Goal: Check status: Check status

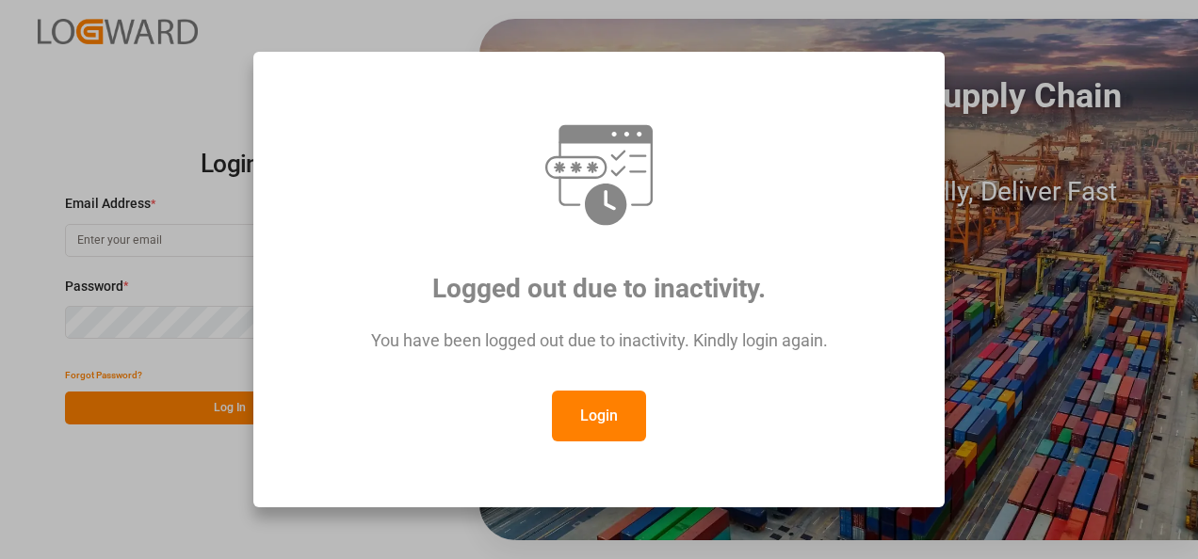
click at [604, 415] on button "Login" at bounding box center [599, 416] width 94 height 51
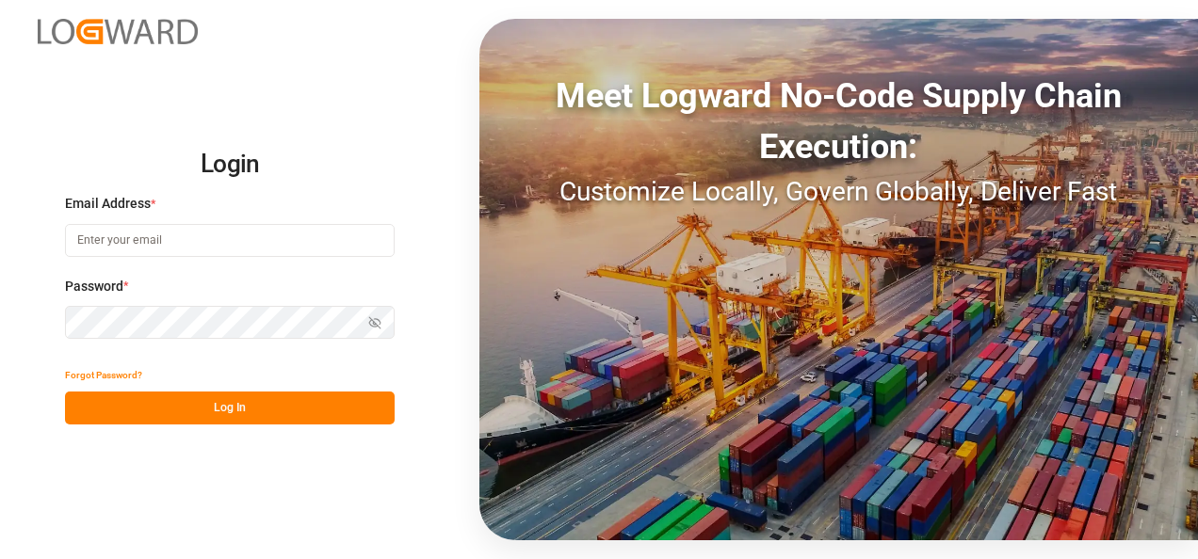
click at [179, 253] on input at bounding box center [230, 240] width 330 height 33
type input "[PERSON_NAME][EMAIL_ADDRESS][PERSON_NAME][DOMAIN_NAME]"
click at [371, 323] on icon "button" at bounding box center [374, 322] width 13 height 13
click at [243, 405] on button "Log In" at bounding box center [230, 408] width 330 height 33
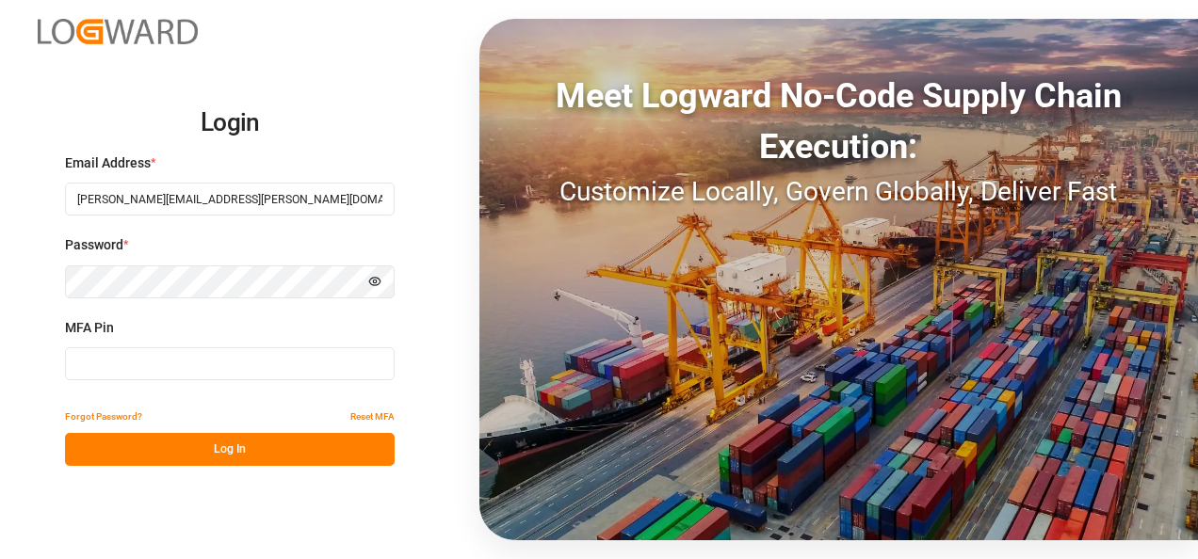
click at [109, 365] on input at bounding box center [230, 363] width 330 height 33
type input "899051"
click at [164, 461] on button "Log In" at bounding box center [230, 449] width 330 height 33
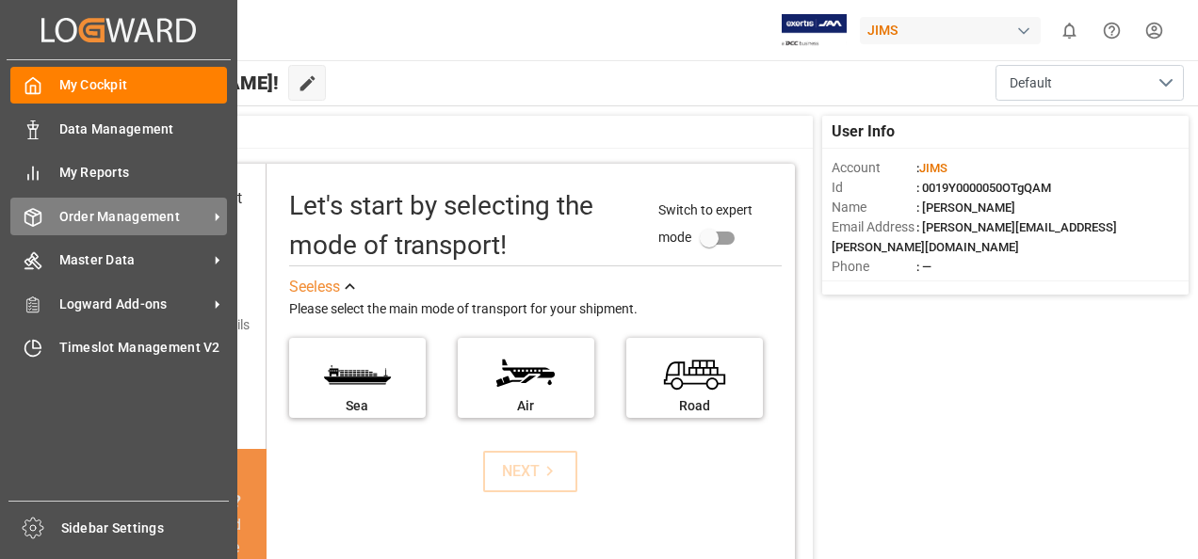
click at [147, 217] on span "Order Management" at bounding box center [133, 217] width 149 height 20
click at [141, 218] on span "Order Management" at bounding box center [133, 217] width 149 height 20
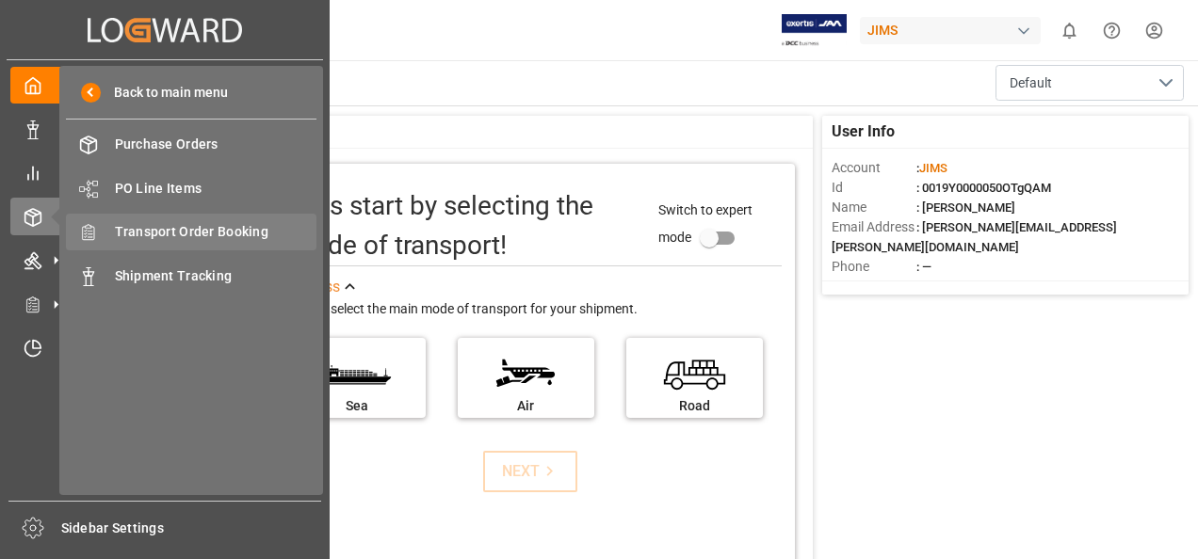
click at [209, 233] on span "Transport Order Booking" at bounding box center [216, 232] width 202 height 20
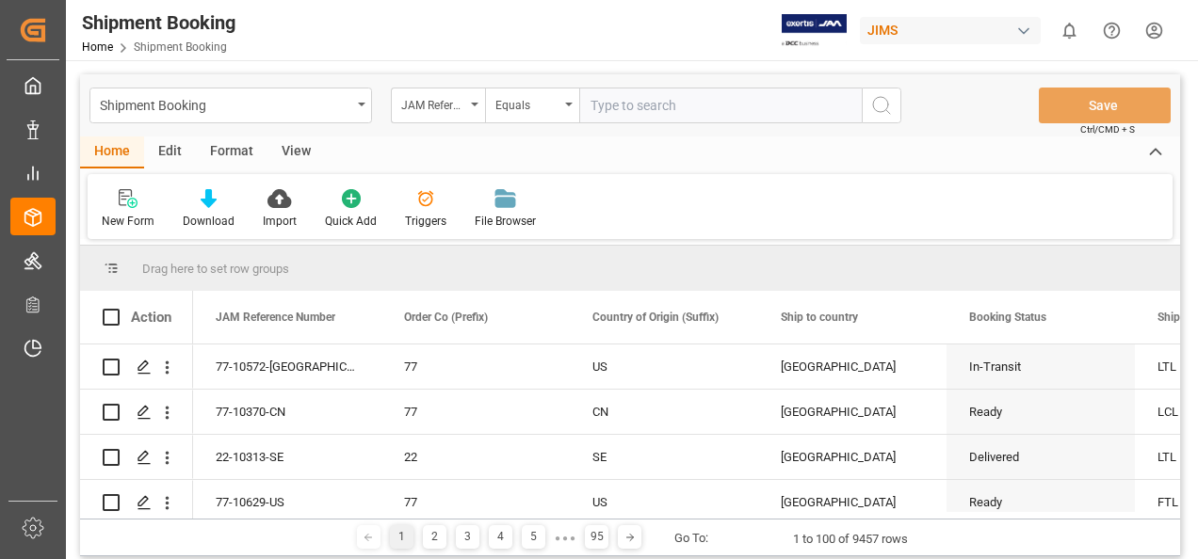
click at [656, 105] on input "text" at bounding box center [720, 106] width 282 height 36
paste input "77-9401-CN"
type input "77-9401-CN"
click at [880, 104] on icon "search button" at bounding box center [881, 105] width 23 height 23
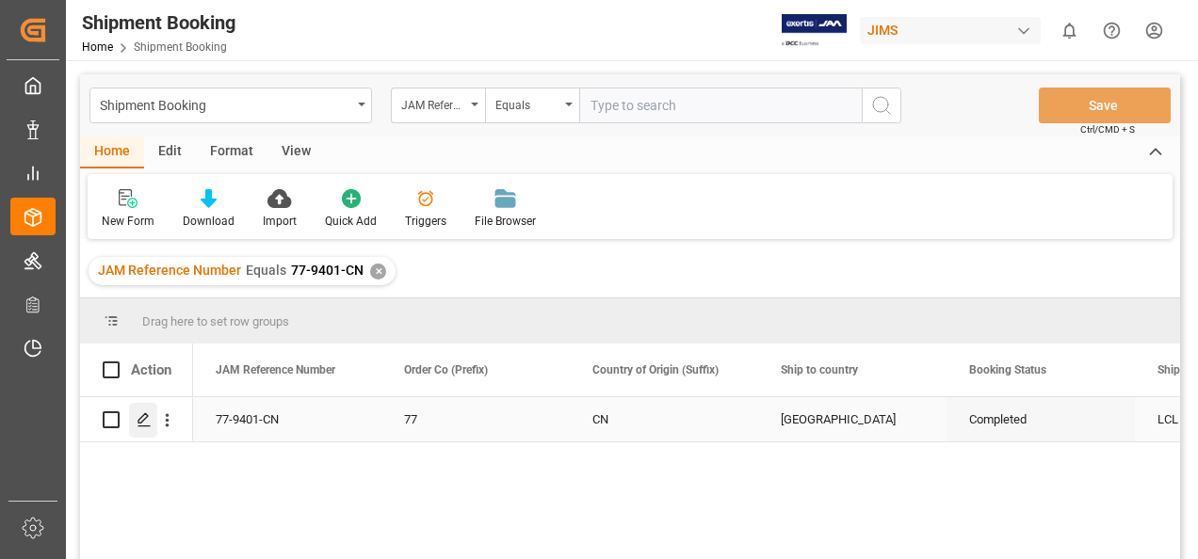
click at [138, 424] on icon "Press SPACE to select this row." at bounding box center [144, 419] width 15 height 15
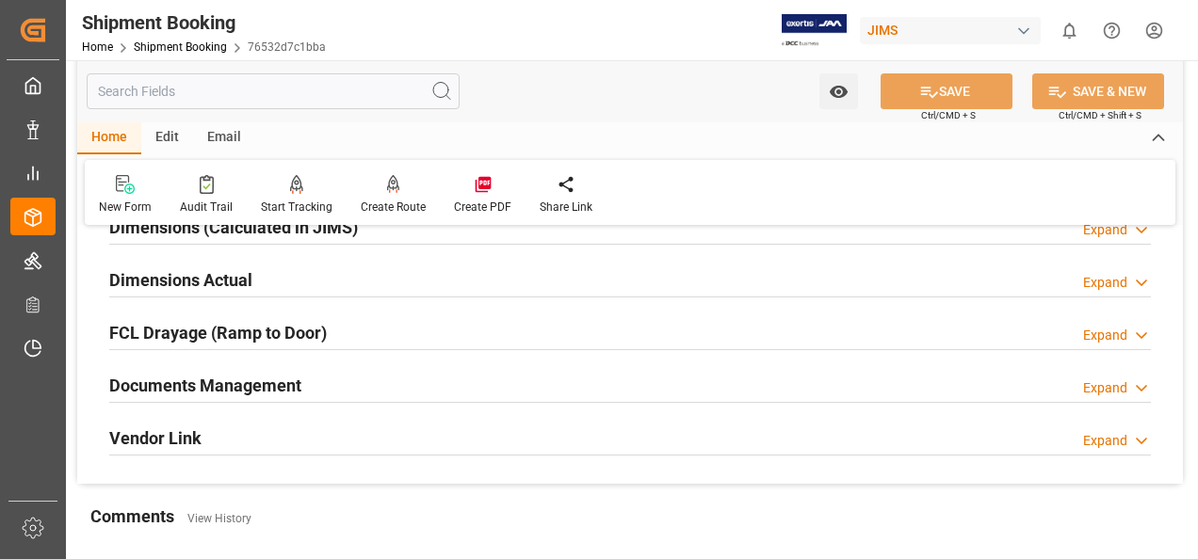
scroll to position [471, 0]
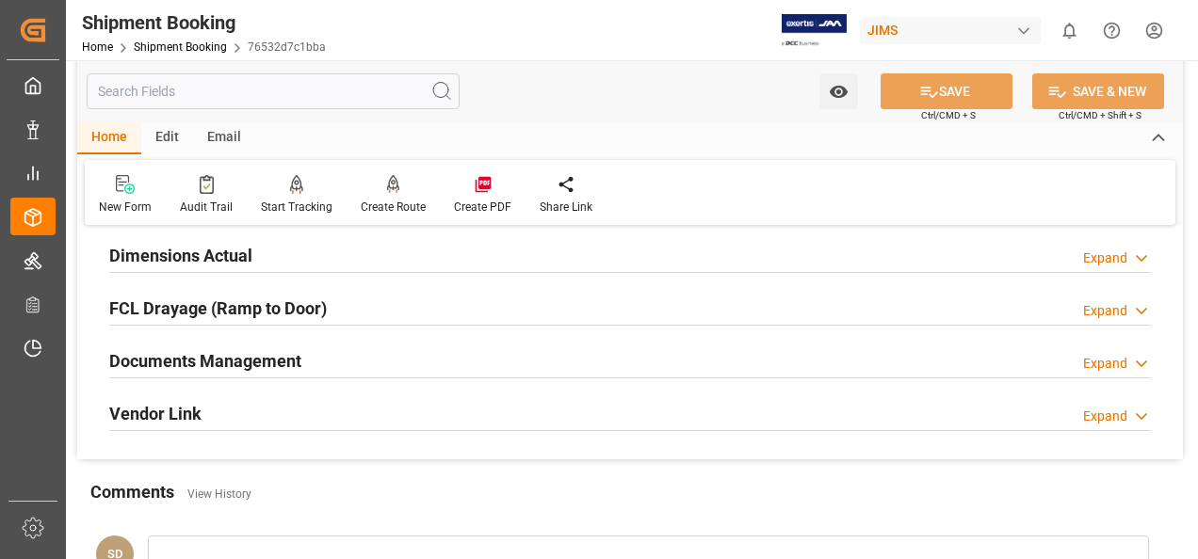
click at [262, 360] on h2 "Documents Management" at bounding box center [205, 360] width 192 height 25
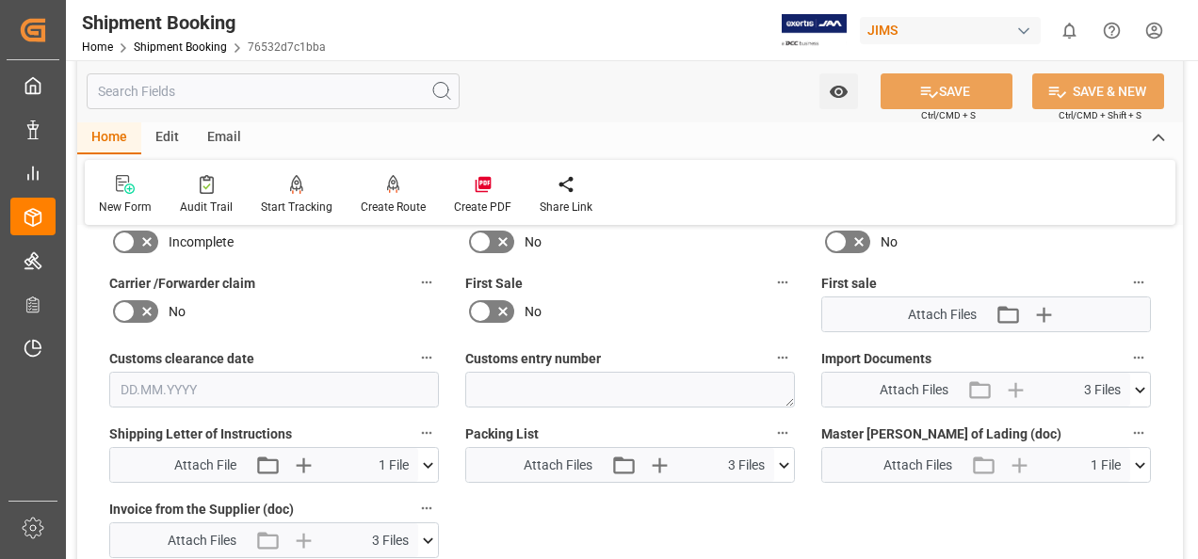
scroll to position [847, 0]
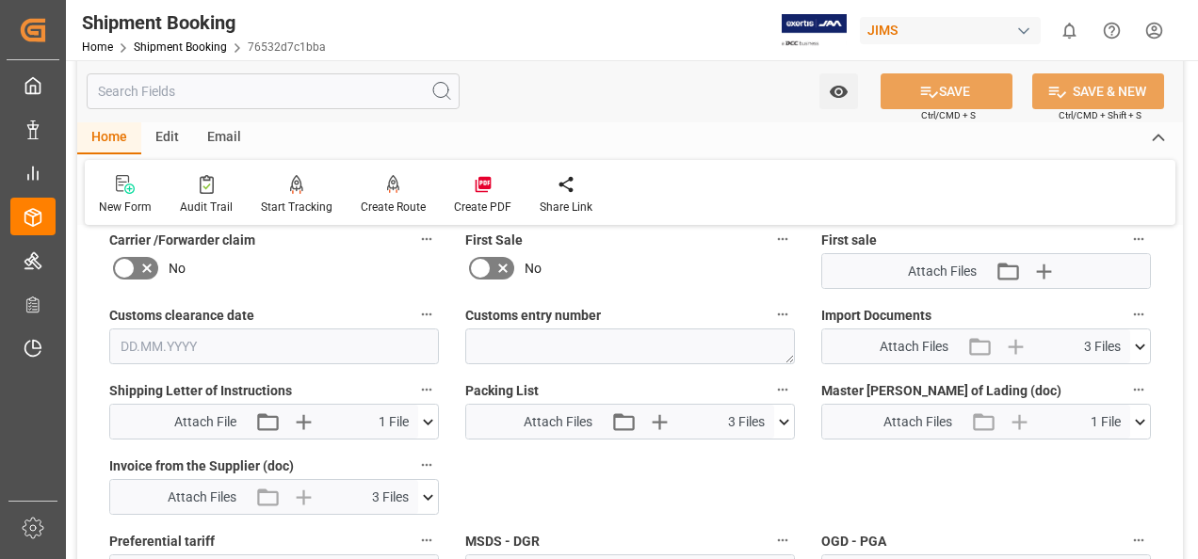
click at [1136, 345] on icon at bounding box center [1140, 347] width 20 height 20
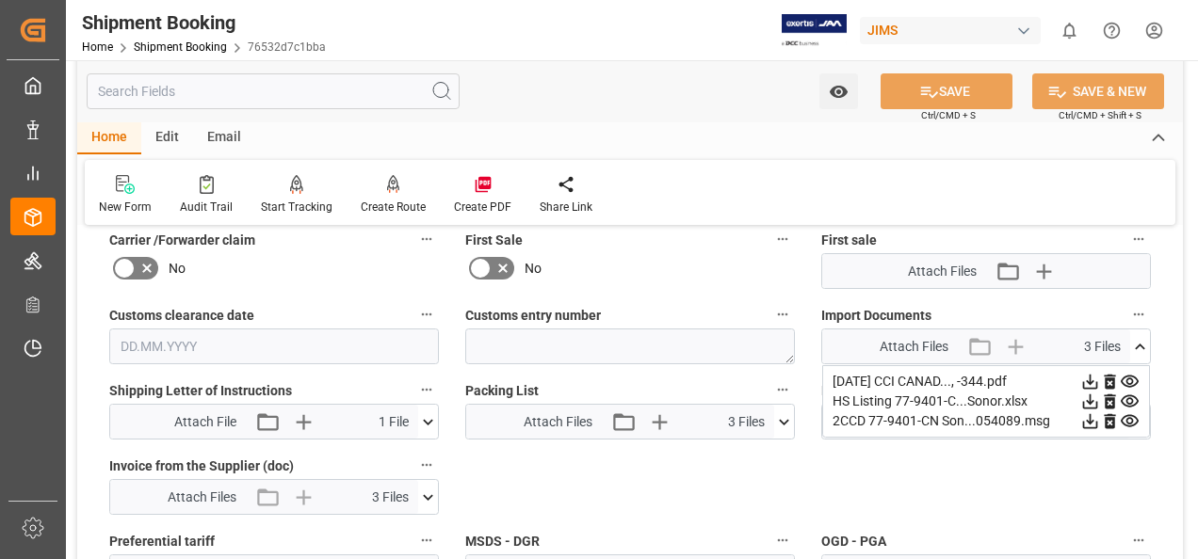
click at [1091, 378] on icon at bounding box center [1090, 382] width 20 height 20
click at [1087, 420] on icon at bounding box center [1090, 421] width 20 height 20
click at [974, 492] on div "Quote Ready In-Transit Delivered Completed Cancelled References Expand JAM Refe…" at bounding box center [629, 145] width 1105 height 1500
click at [427, 501] on icon at bounding box center [428, 498] width 20 height 20
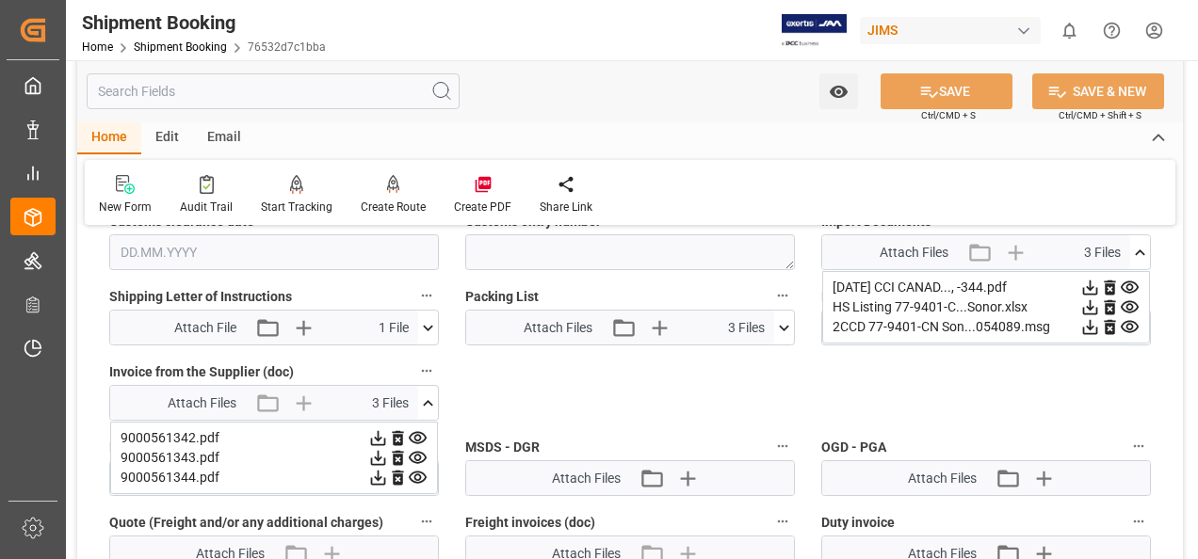
click at [1083, 296] on icon at bounding box center [1090, 288] width 15 height 15
click at [1083, 315] on icon at bounding box center [1090, 307] width 15 height 15
click at [1083, 335] on icon at bounding box center [1090, 327] width 15 height 15
